Goal: Information Seeking & Learning: Learn about a topic

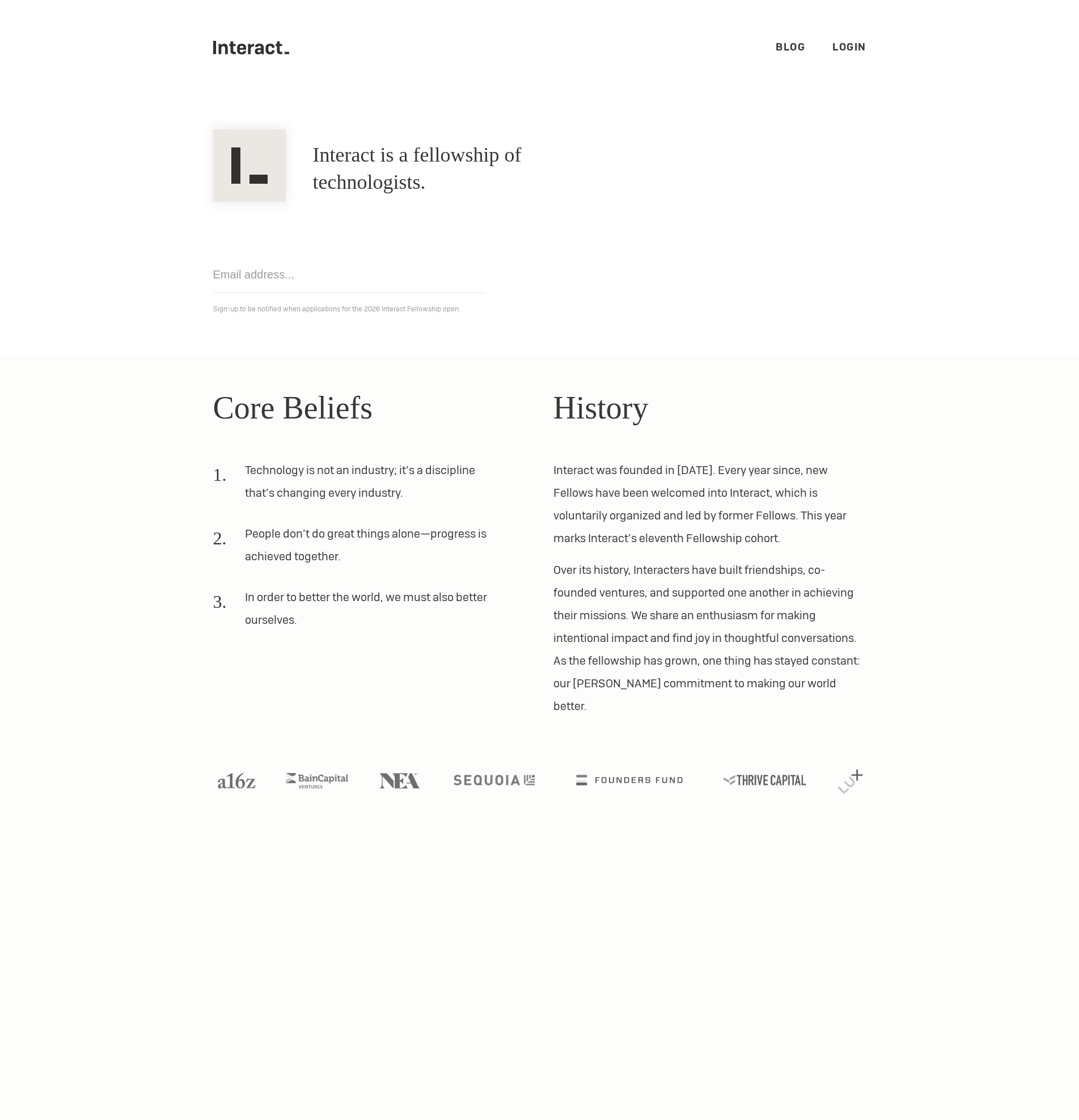
click at [560, 567] on p "Over its history, Interacters have built friendships, co-founded ventures, and …" at bounding box center [710, 638] width 313 height 159
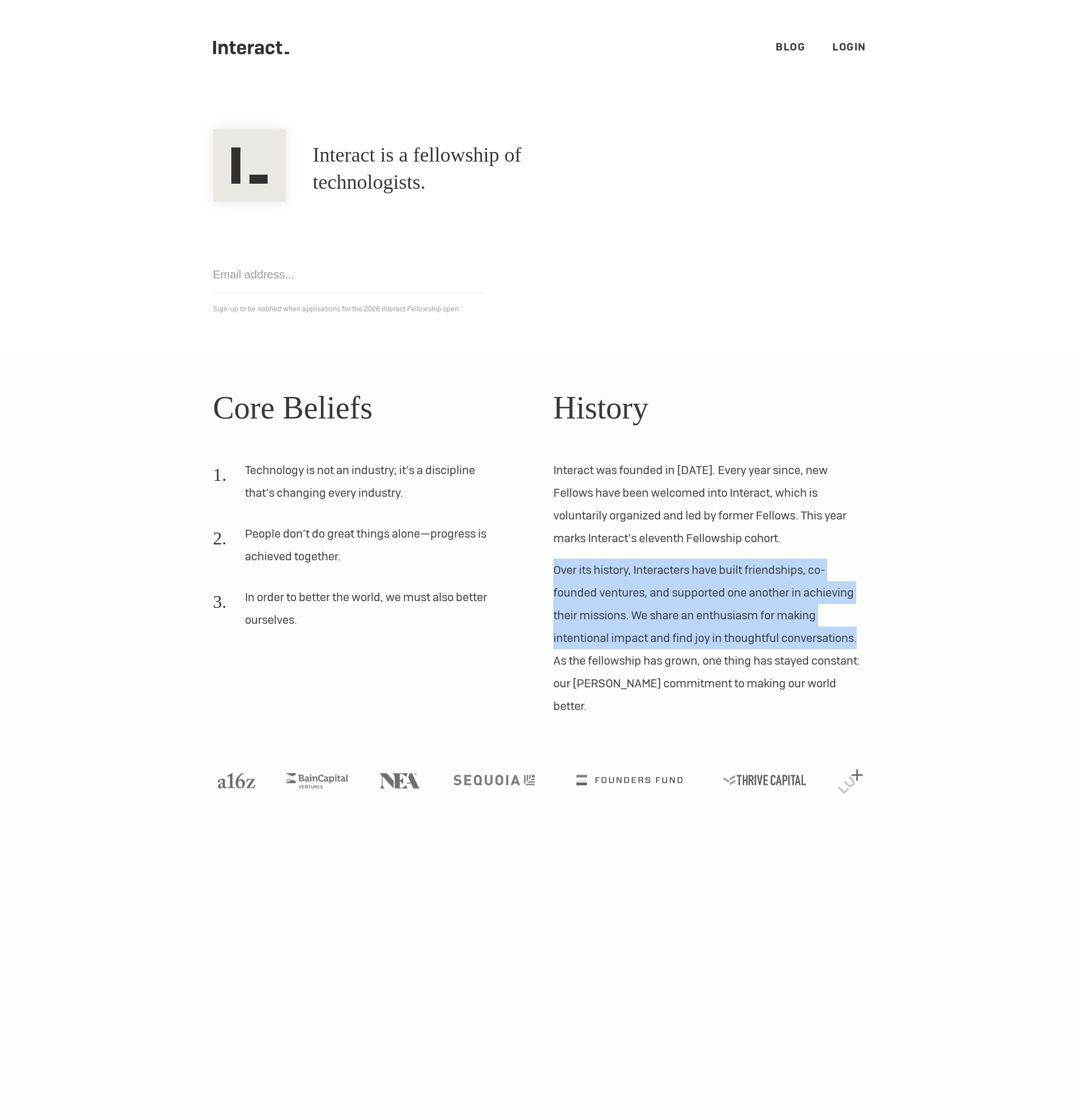
drag, startPoint x: 545, startPoint y: 567, endPoint x: 869, endPoint y: 641, distance: 332.3
click at [869, 641] on div "Core Beliefs Technology is not an industry; it’s a discipline that’s changing e…" at bounding box center [540, 551] width 680 height 334
copy p "Over its history, Interacters have built friendships, co-founded ventures, and …"
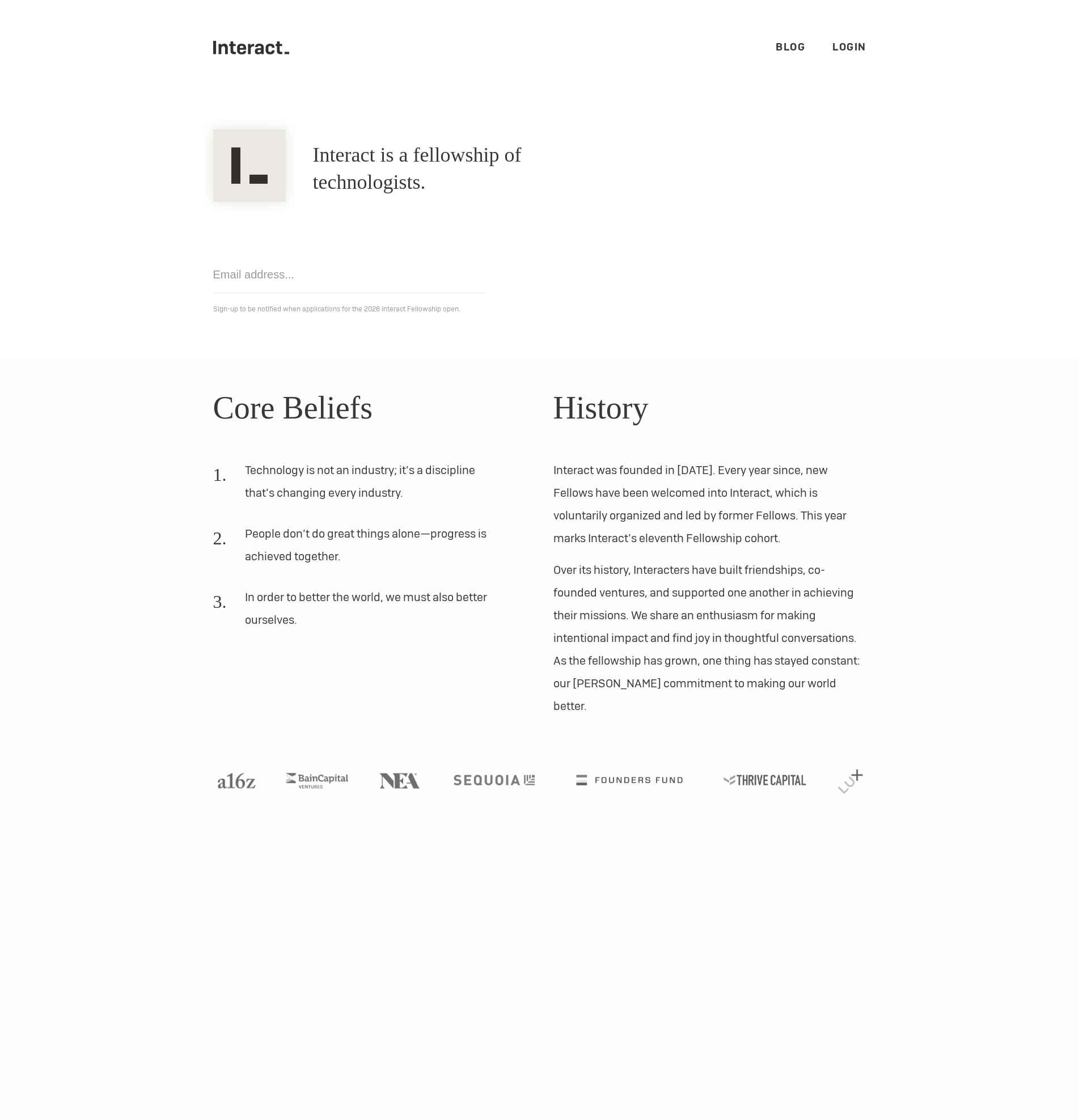
click at [830, 684] on p "Over its history, Interacters have built friendships, co-founded ventures, and …" at bounding box center [710, 638] width 313 height 159
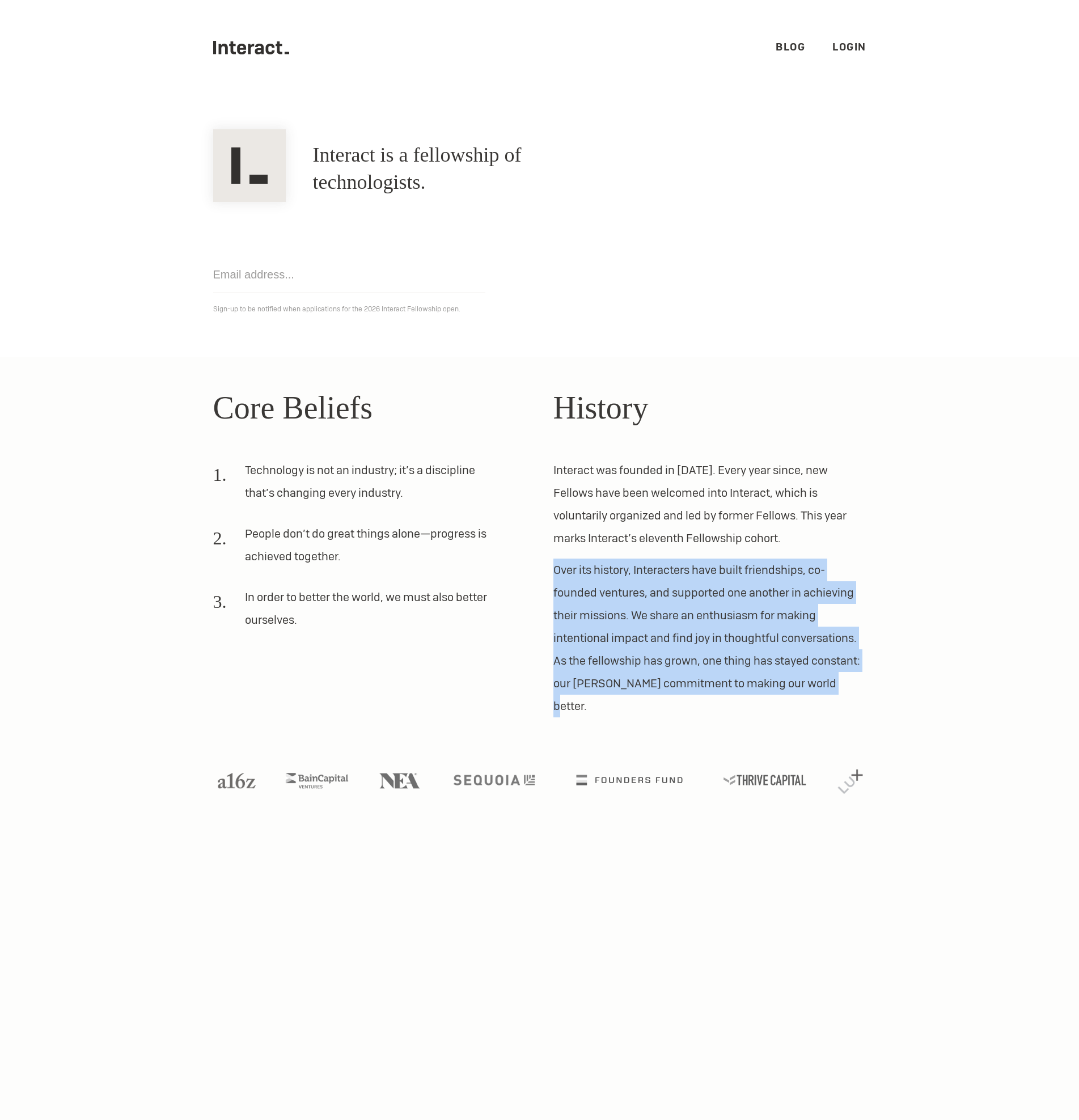
drag, startPoint x: 841, startPoint y: 684, endPoint x: 540, endPoint y: 553, distance: 328.3
click at [540, 553] on div "Core Beliefs Technology is not an industry; it’s a discipline that’s changing e…" at bounding box center [540, 551] width 680 height 334
copy p "Over its history, Interacters have built friendships, co-founded ventures, and …"
